Goal: Task Accomplishment & Management: Use online tool/utility

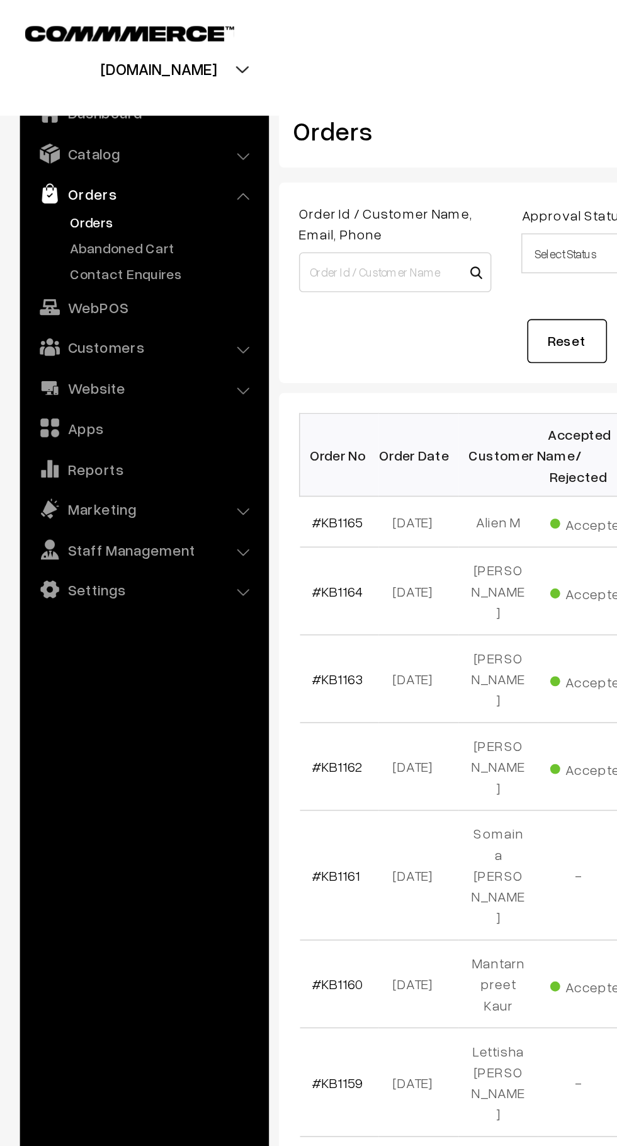
click at [113, 154] on link "Abandoned Cart" at bounding box center [103, 156] width 125 height 13
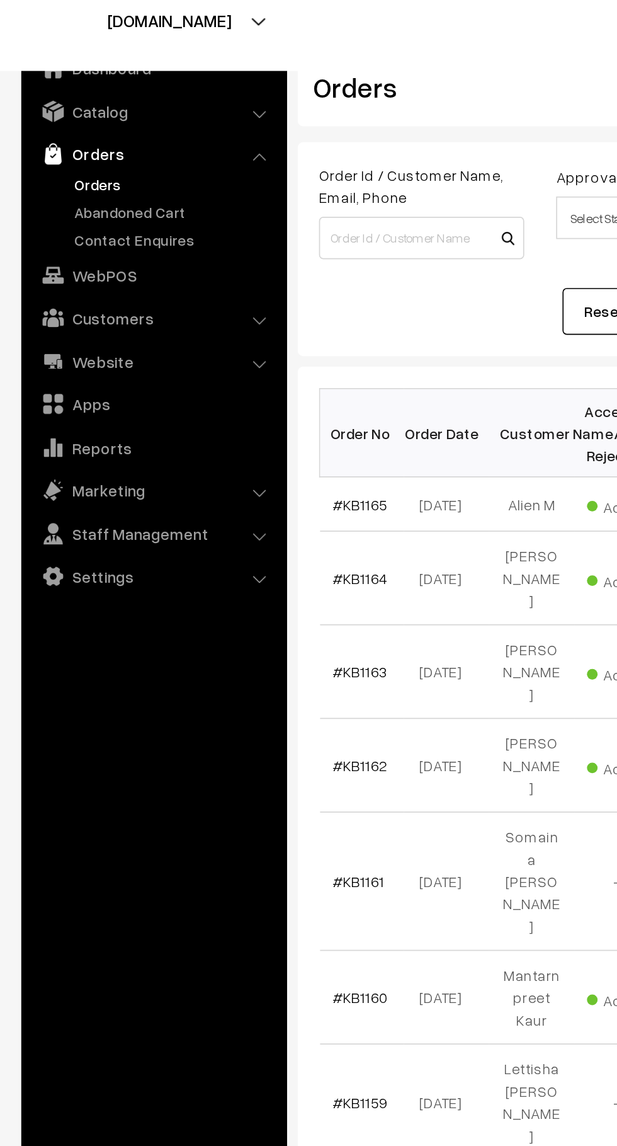
click at [105, 152] on link "Abandoned Cart" at bounding box center [103, 156] width 125 height 13
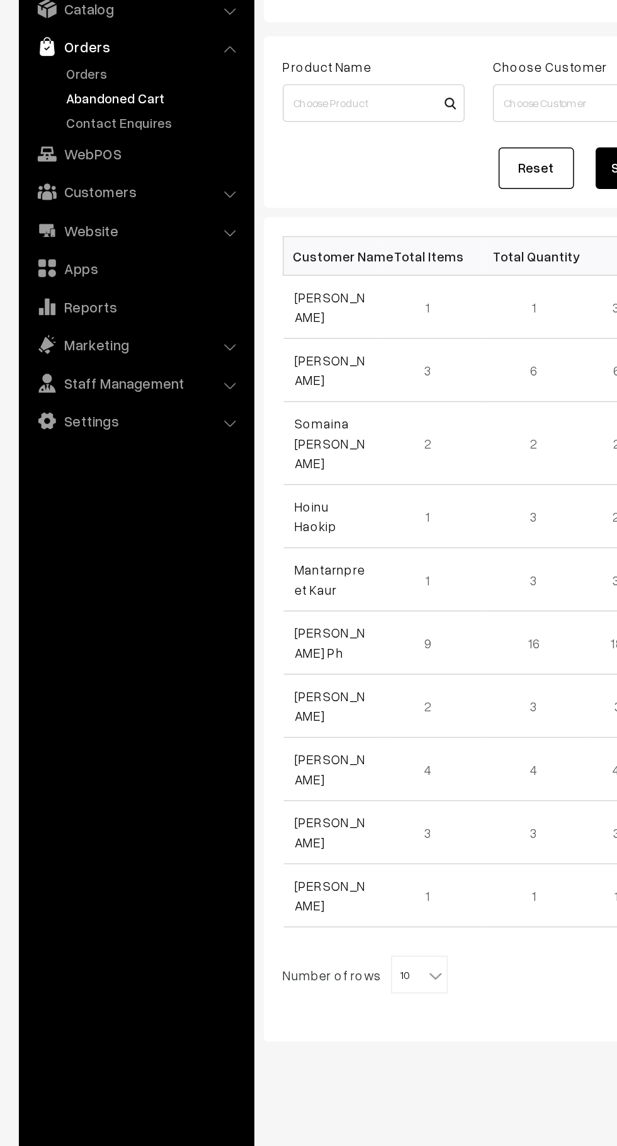
click at [127, 222] on link "Customers" at bounding box center [91, 219] width 150 height 23
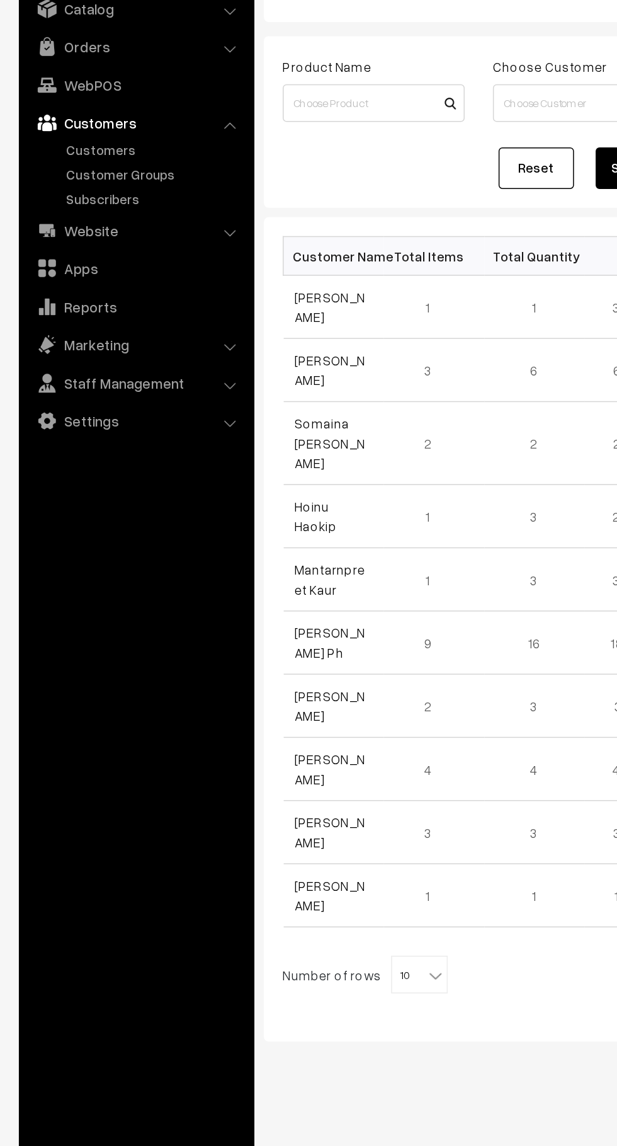
click at [100, 186] on link "Customers" at bounding box center [103, 191] width 125 height 13
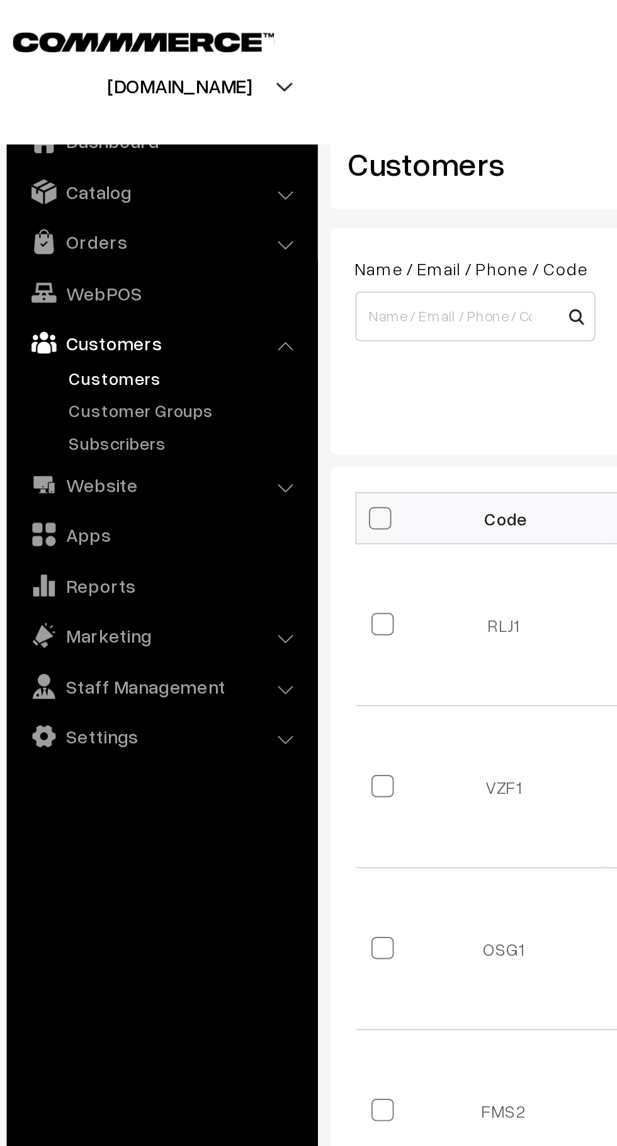
click at [107, 123] on link "Orders" at bounding box center [91, 122] width 150 height 23
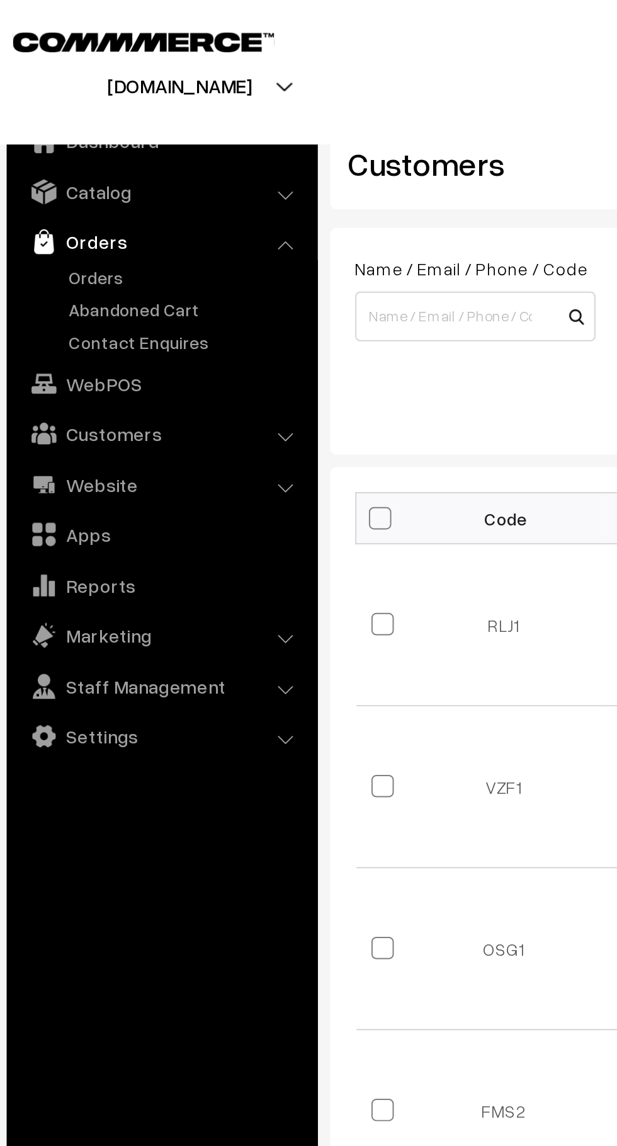
click at [87, 143] on link "Orders" at bounding box center [103, 140] width 125 height 13
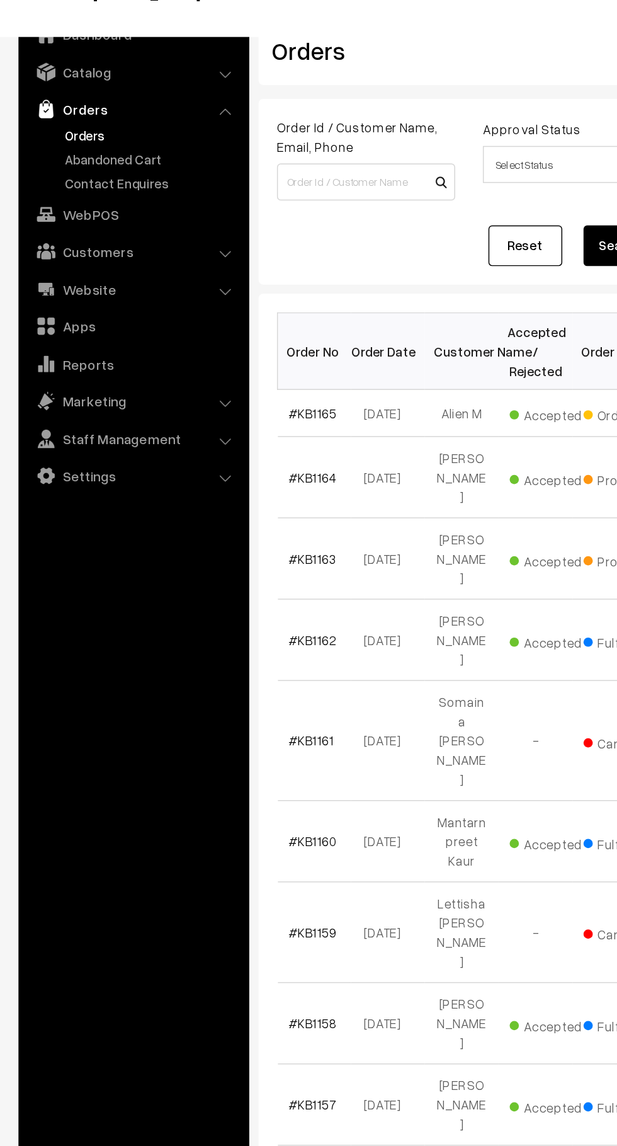
click at [103, 151] on link "Abandoned Cart" at bounding box center [103, 156] width 125 height 13
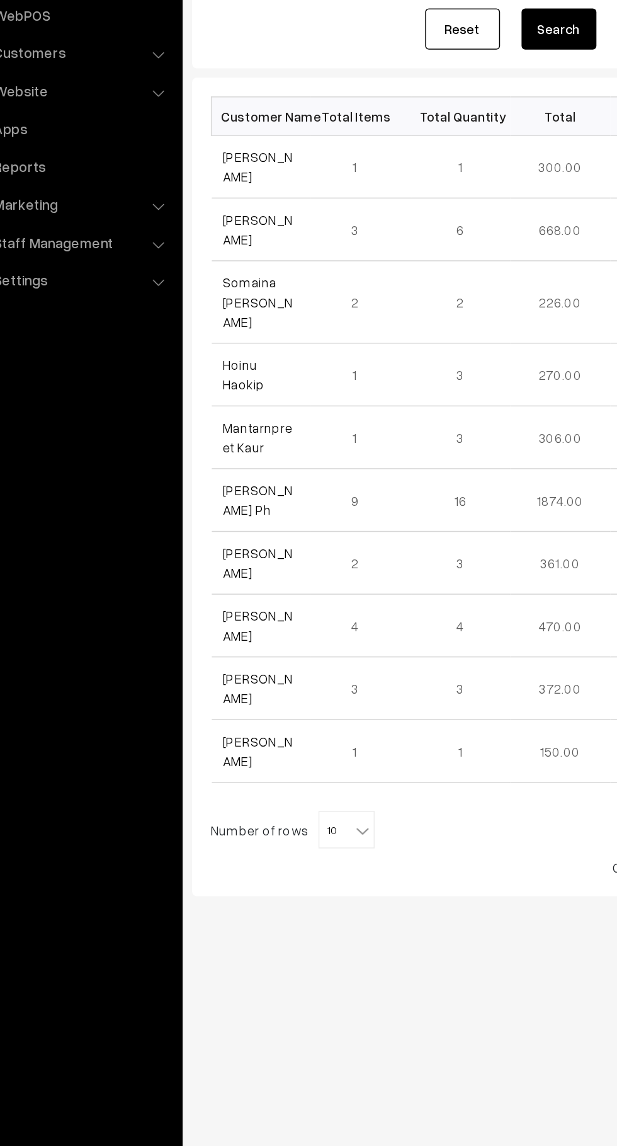
click at [235, 508] on link "[PERSON_NAME] Ph" at bounding box center [220, 520] width 47 height 24
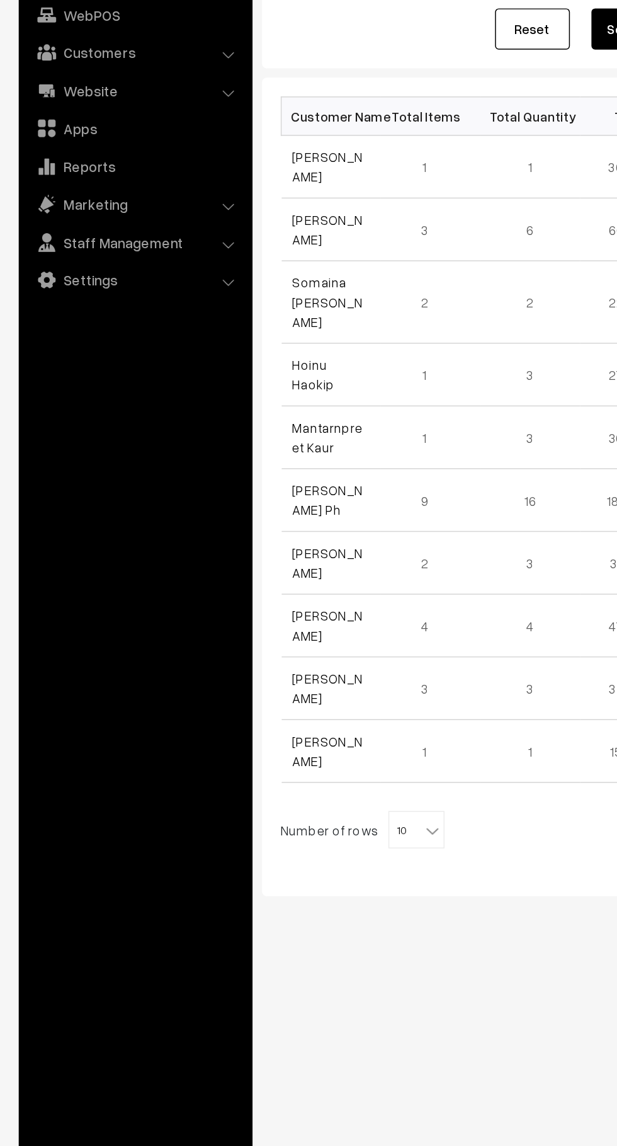
click at [285, 736] on b at bounding box center [291, 742] width 13 height 13
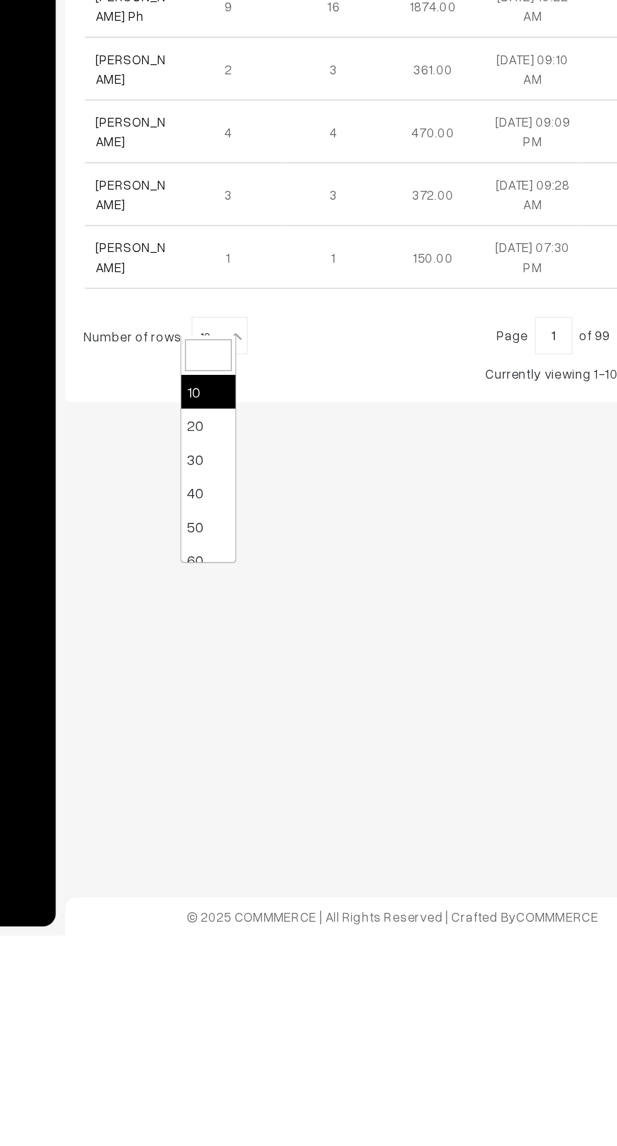
select select "50"
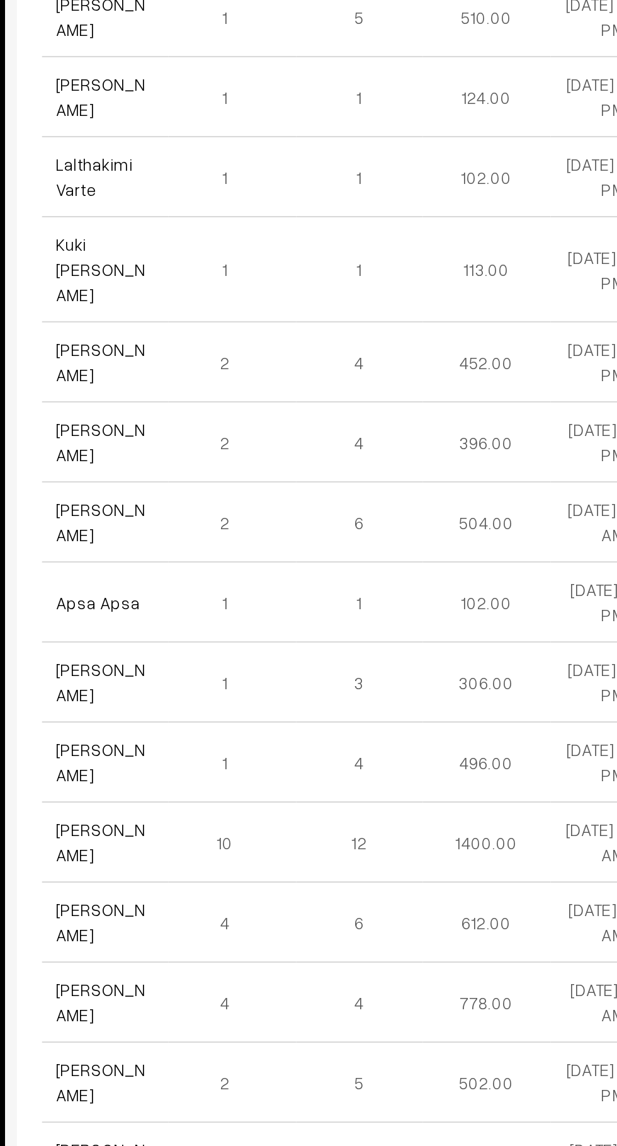
scroll to position [1411, 0]
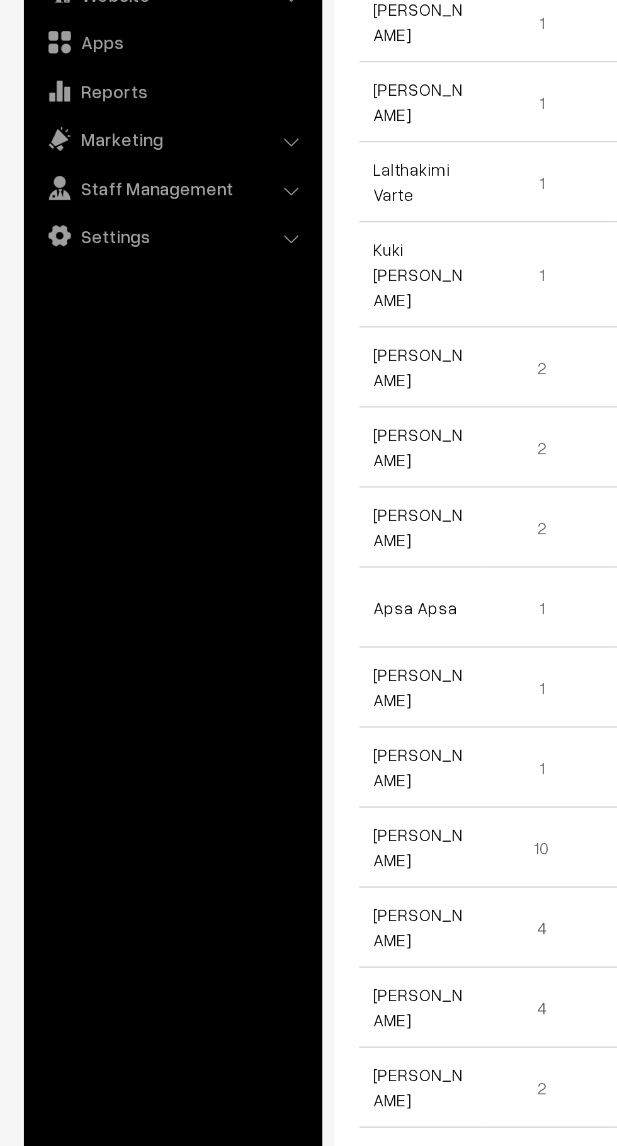
click at [227, 683] on link "[PERSON_NAME]" at bounding box center [220, 695] width 47 height 24
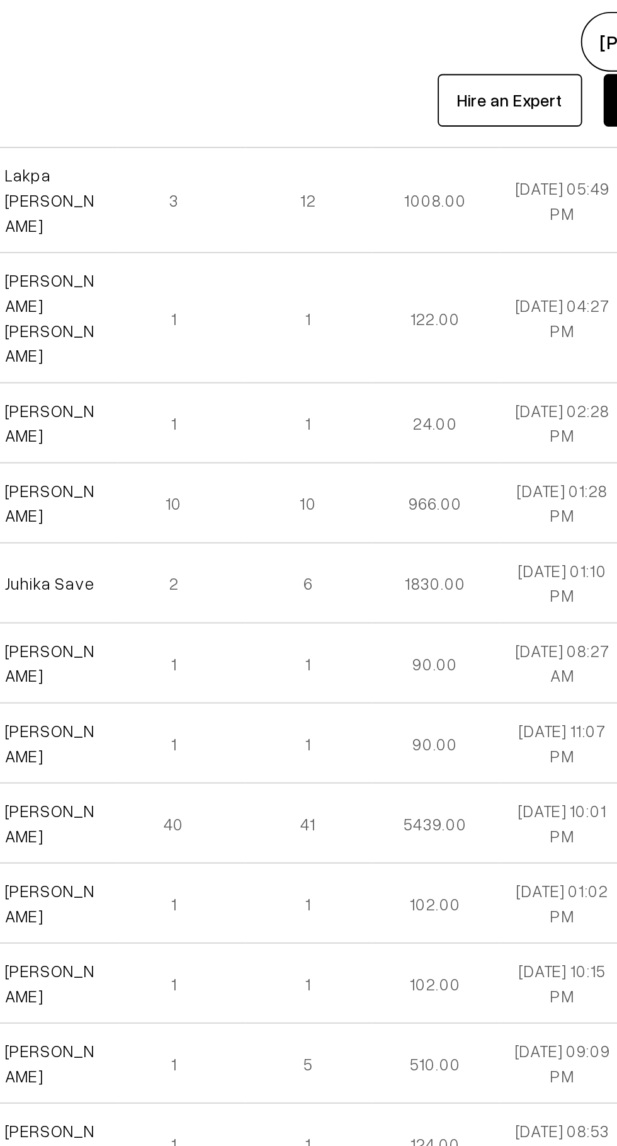
scroll to position [1109, 0]
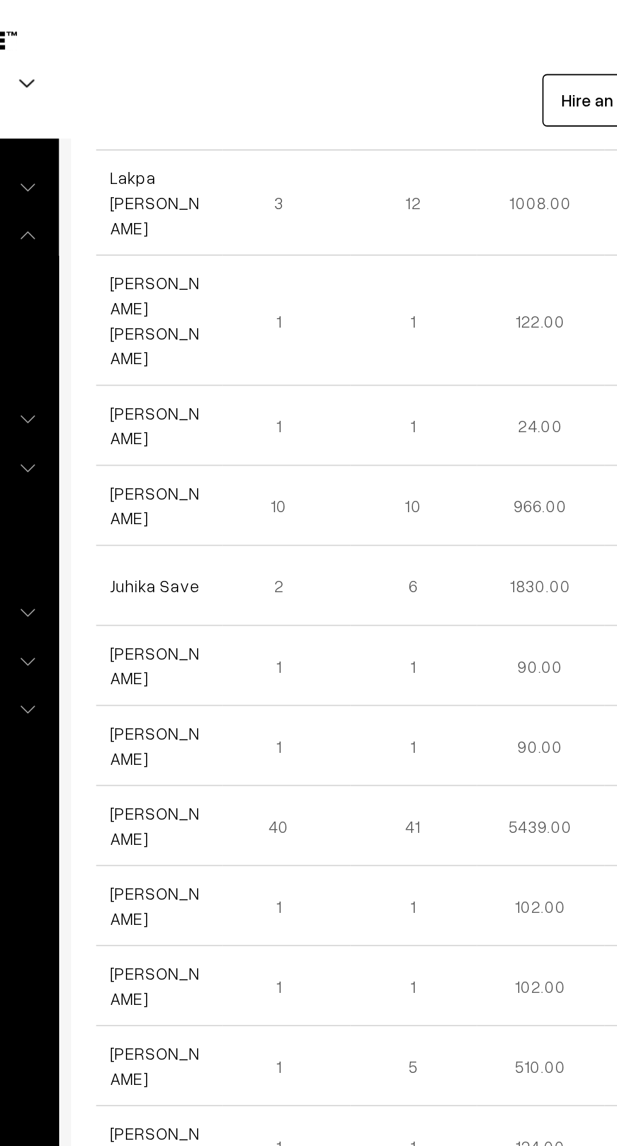
click at [226, 423] on link "[PERSON_NAME]" at bounding box center [220, 435] width 47 height 24
